Goal: Connect with others: Connect with others

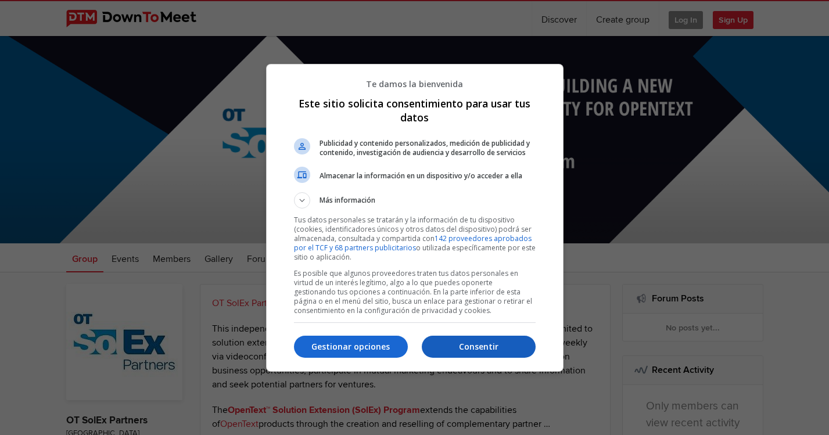
click at [475, 351] on p "Consentir" at bounding box center [479, 347] width 114 height 12
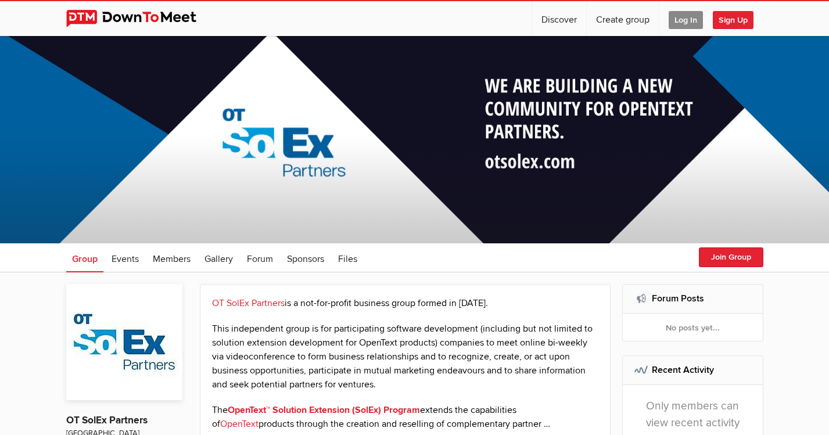
click at [676, 16] on span "Log In" at bounding box center [686, 20] width 34 height 18
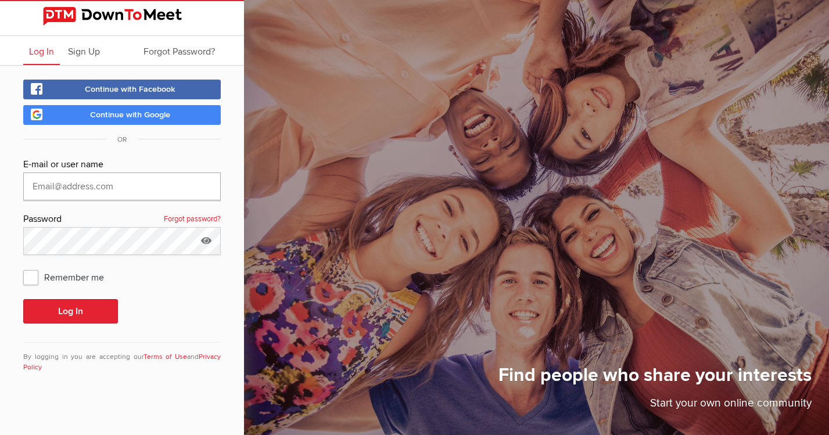
click at [124, 190] on input "text" at bounding box center [122, 187] width 198 height 28
type input "[PERSON_NAME][EMAIL_ADDRESS][DOMAIN_NAME]"
click at [32, 280] on span "Remember me" at bounding box center [69, 277] width 92 height 21
click at [23, 267] on input "Remember me" at bounding box center [23, 266] width 1 height 1
checkbox input "true"
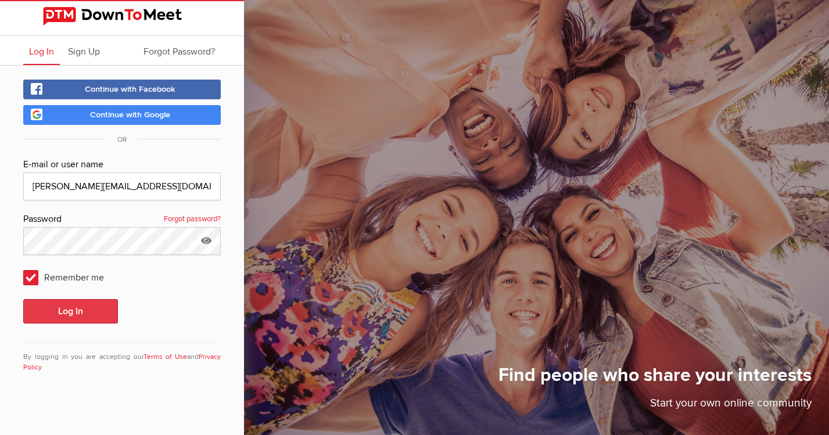
click at [59, 311] on button "Log In" at bounding box center [70, 311] width 95 height 24
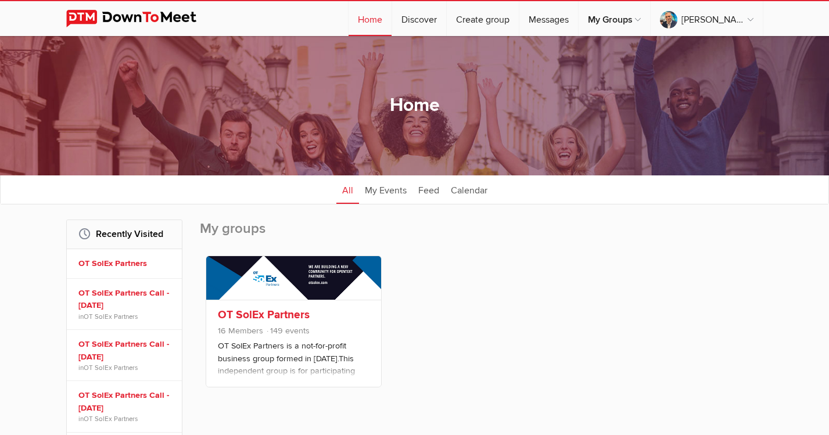
click at [259, 315] on link "OT SolEx Partners" at bounding box center [264, 315] width 92 height 14
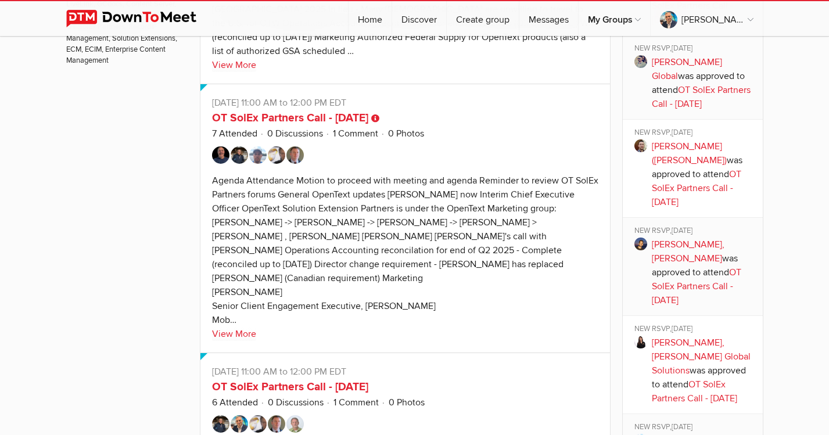
scroll to position [1052, 0]
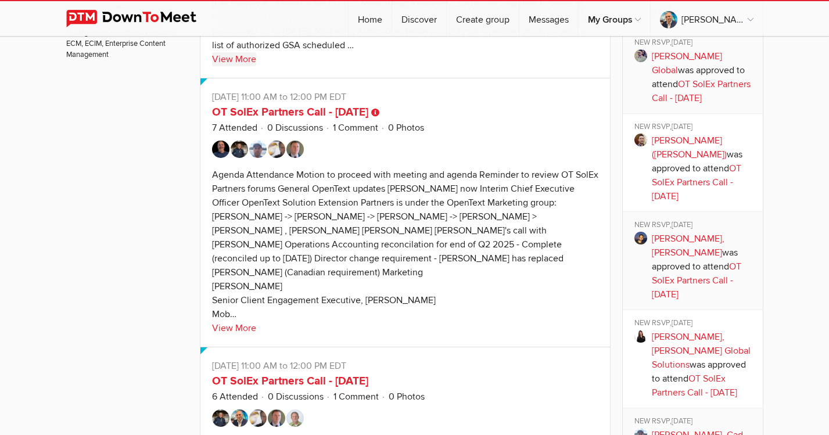
click at [243, 66] on link "View More" at bounding box center [234, 59] width 44 height 14
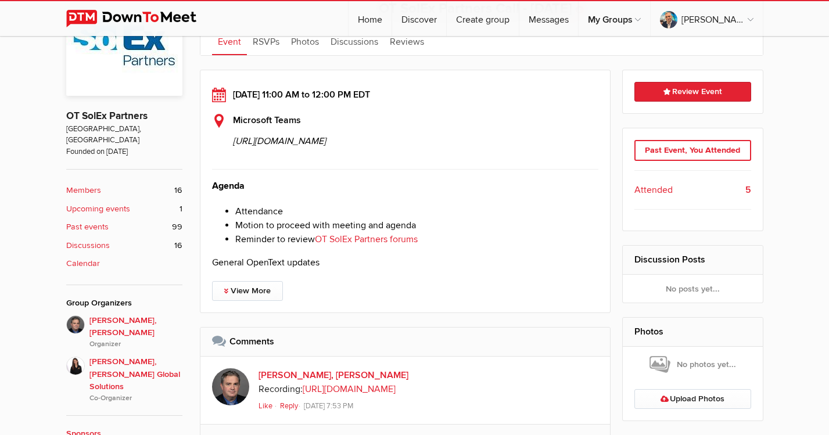
scroll to position [306, 0]
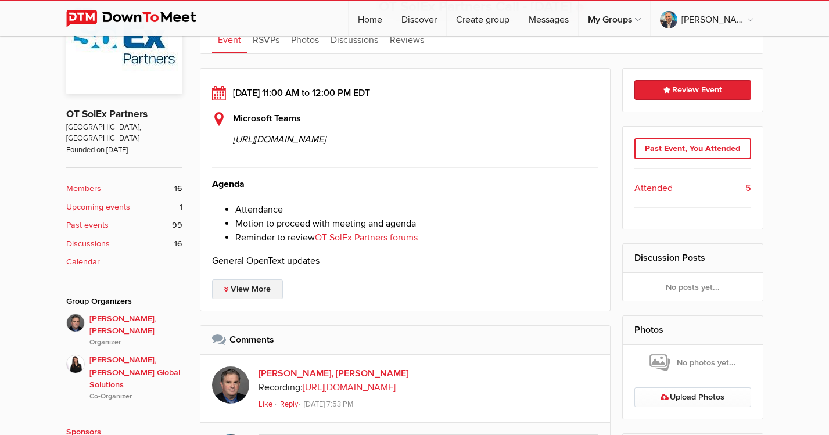
click at [260, 299] on link "View More" at bounding box center [247, 289] width 71 height 20
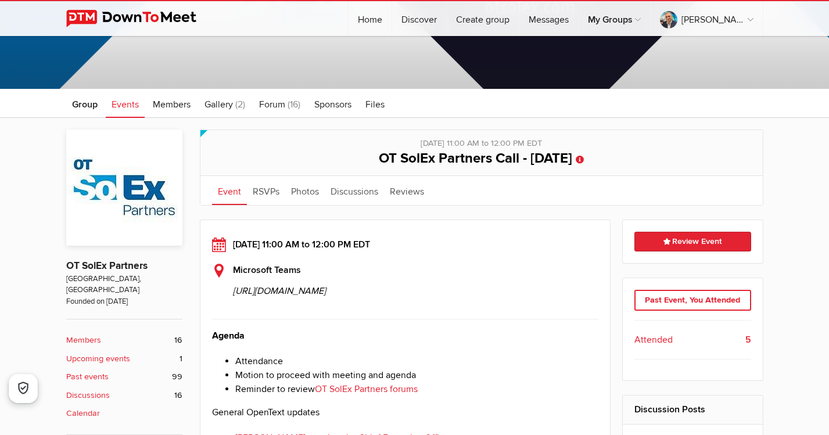
scroll to position [152, 0]
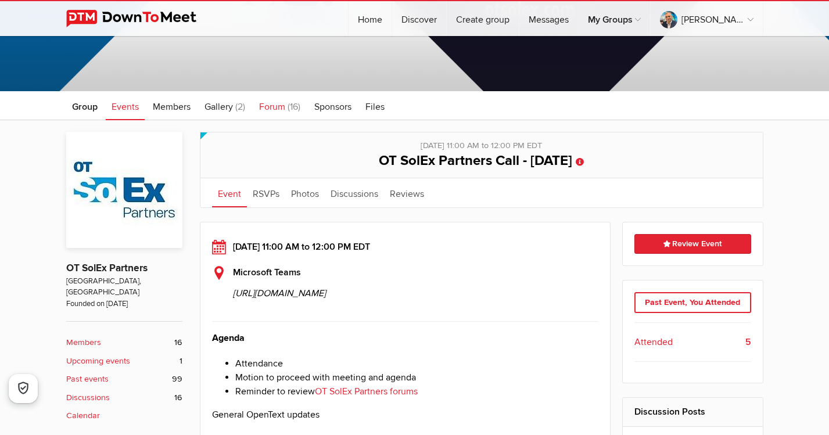
click at [289, 107] on span "(16)" at bounding box center [294, 107] width 13 height 12
